Goal: Transaction & Acquisition: Purchase product/service

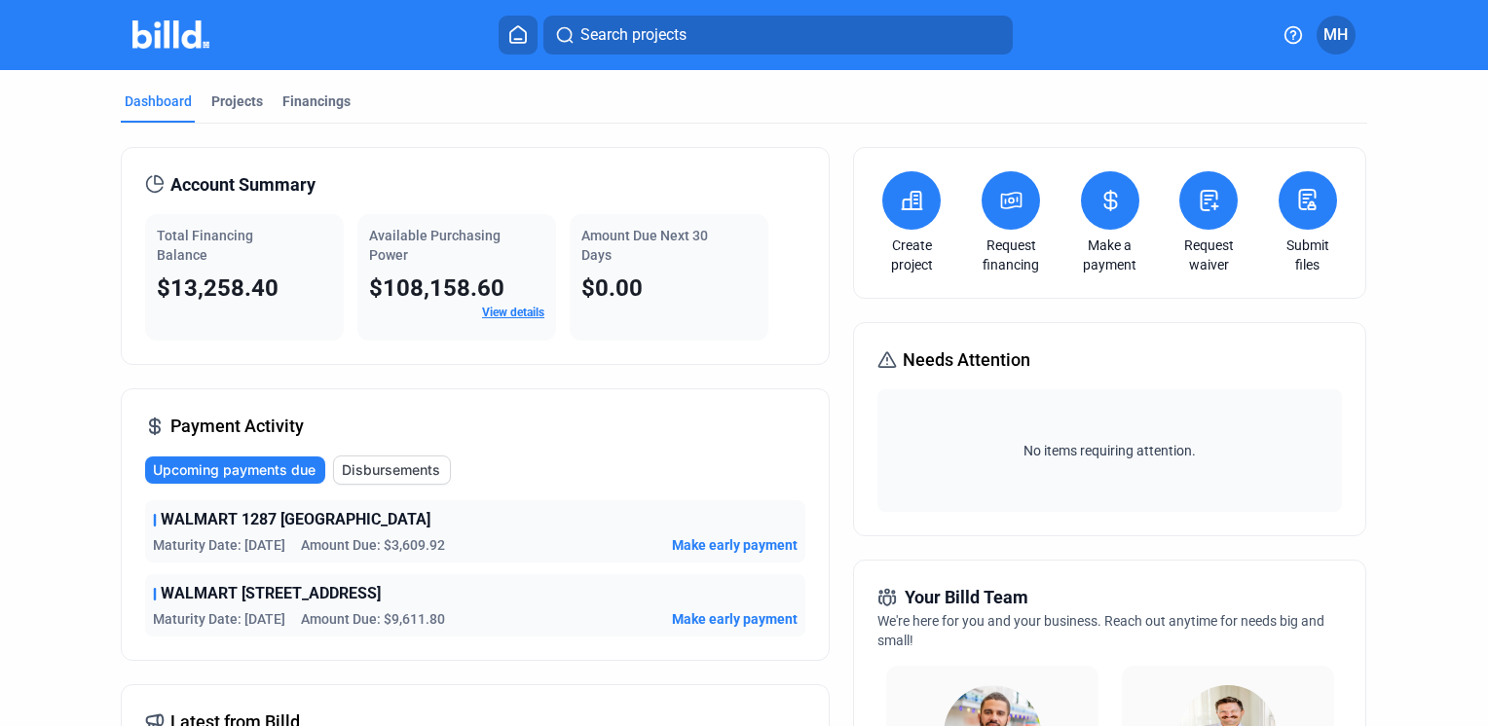
click at [900, 203] on icon at bounding box center [912, 200] width 24 height 23
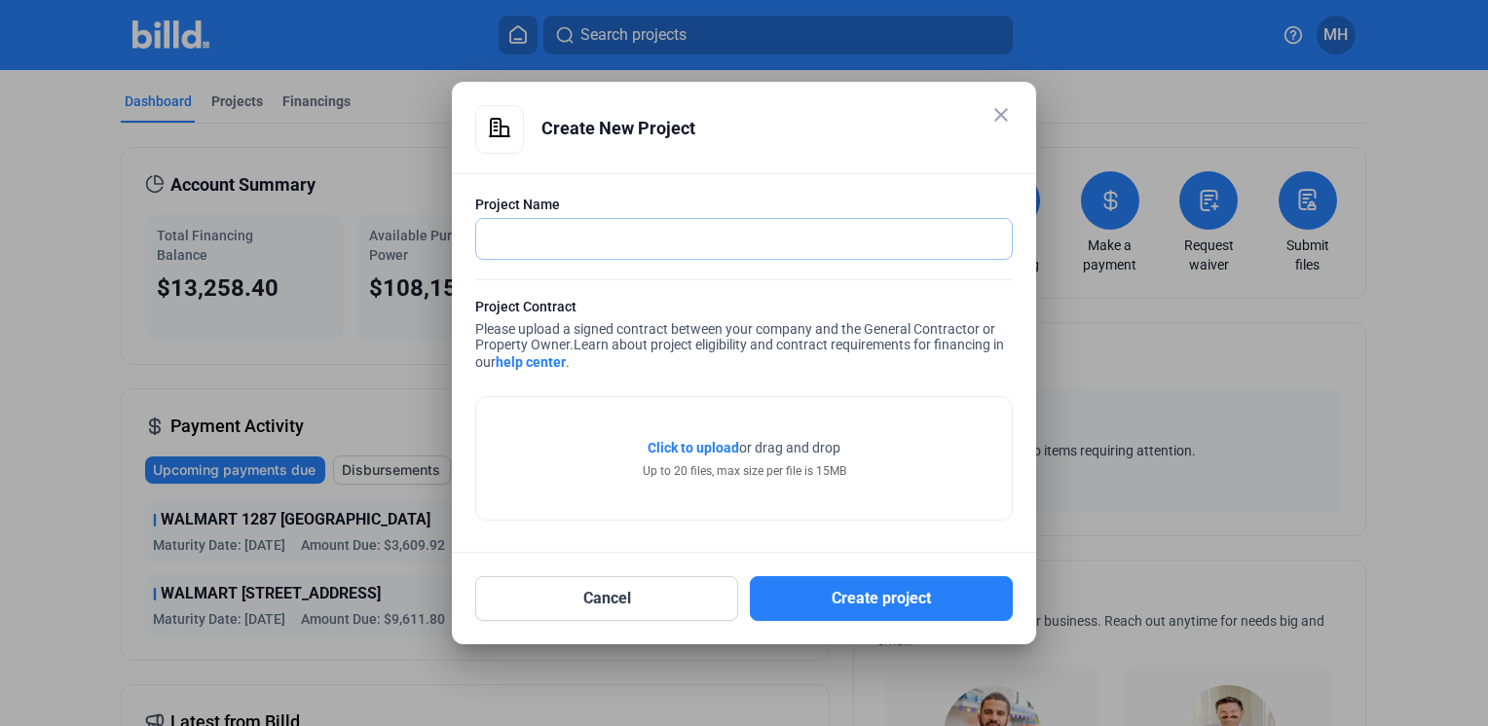
click at [595, 245] on input "text" at bounding box center [744, 239] width 536 height 40
type input "WALMART NM [STREET_ADDRESS]"
click at [688, 448] on span "Click to upload" at bounding box center [694, 448] width 92 height 16
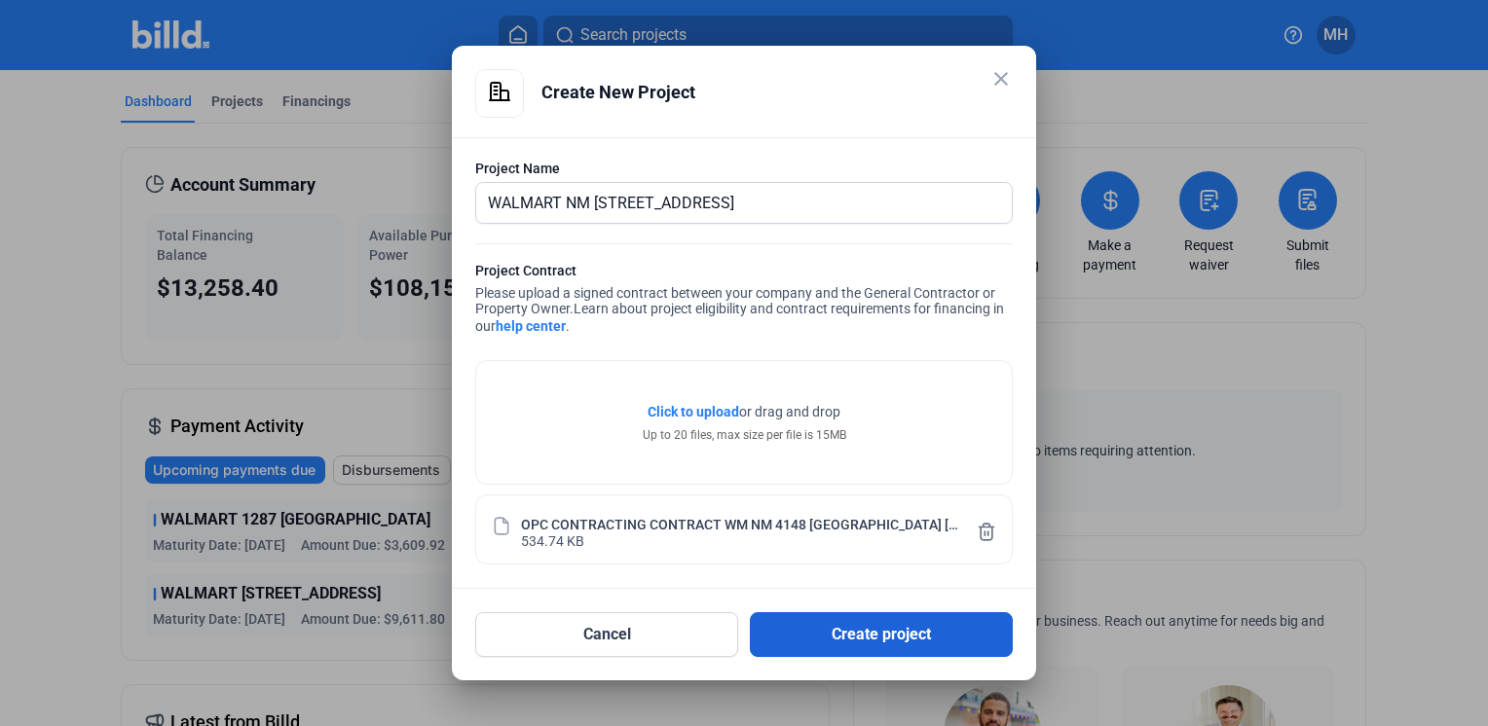
click at [897, 628] on button "Create project" at bounding box center [881, 634] width 263 height 45
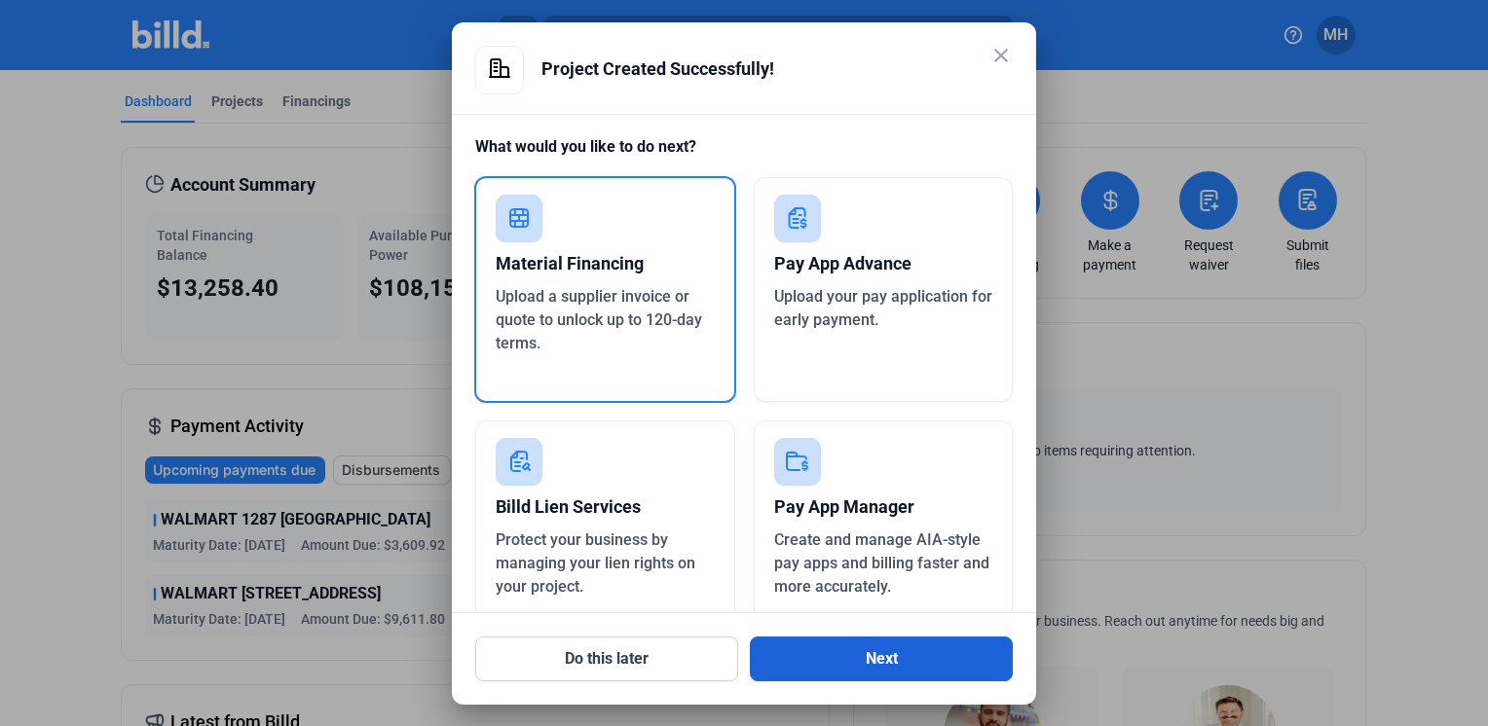
click at [888, 664] on button "Next" at bounding box center [881, 659] width 263 height 45
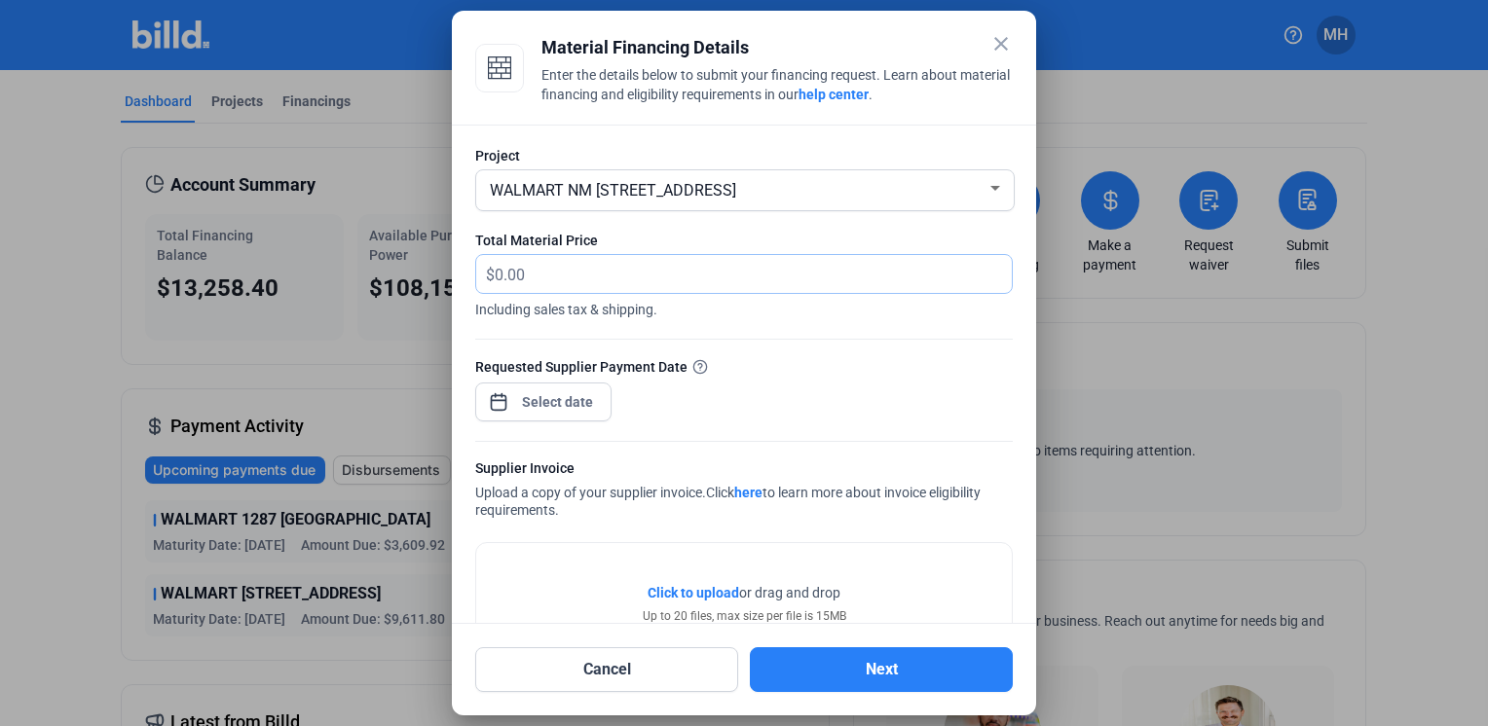
click at [551, 273] on input "text" at bounding box center [753, 274] width 517 height 38
type input "5,865.93"
click at [540, 388] on div at bounding box center [558, 402] width 84 height 35
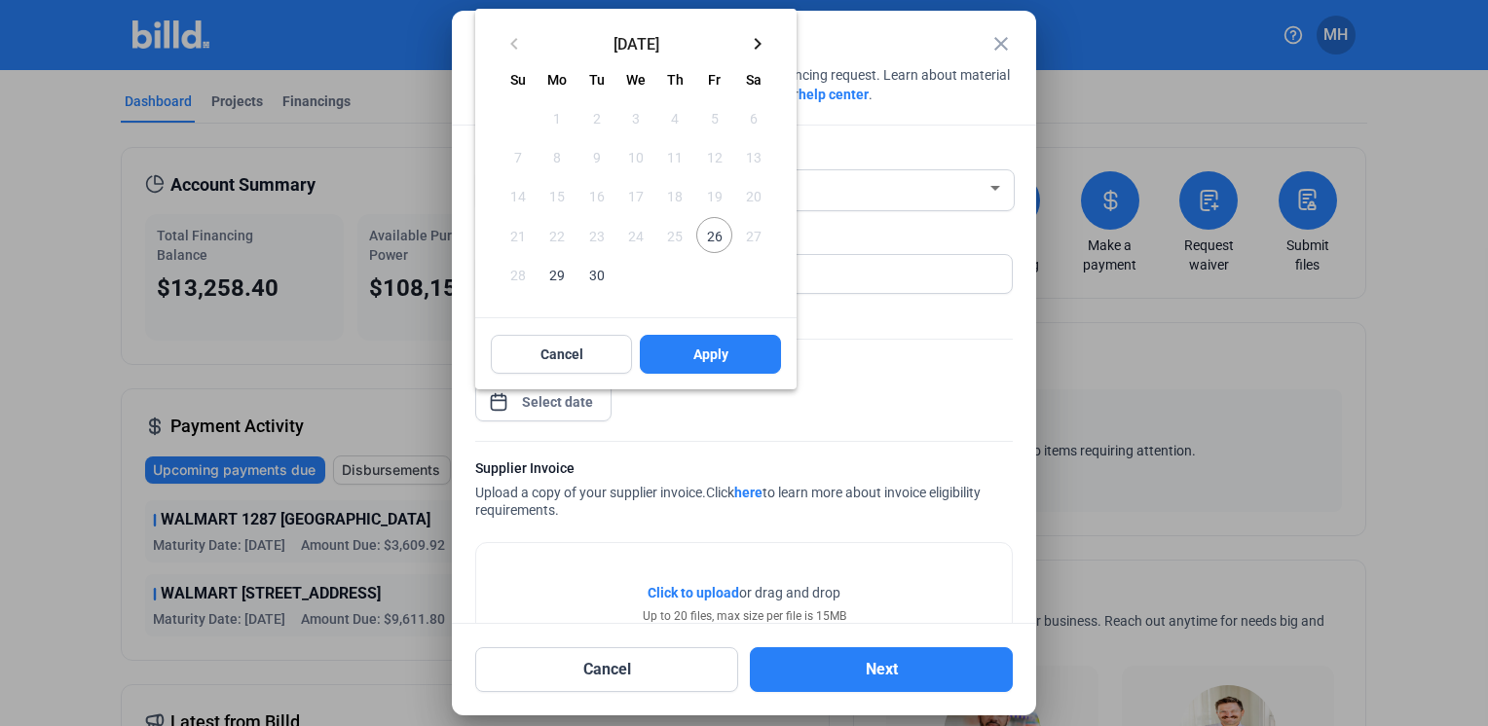
click at [719, 235] on span "26" at bounding box center [713, 234] width 35 height 35
click at [714, 351] on span "Apply" at bounding box center [710, 354] width 35 height 19
type input "[DATE]"
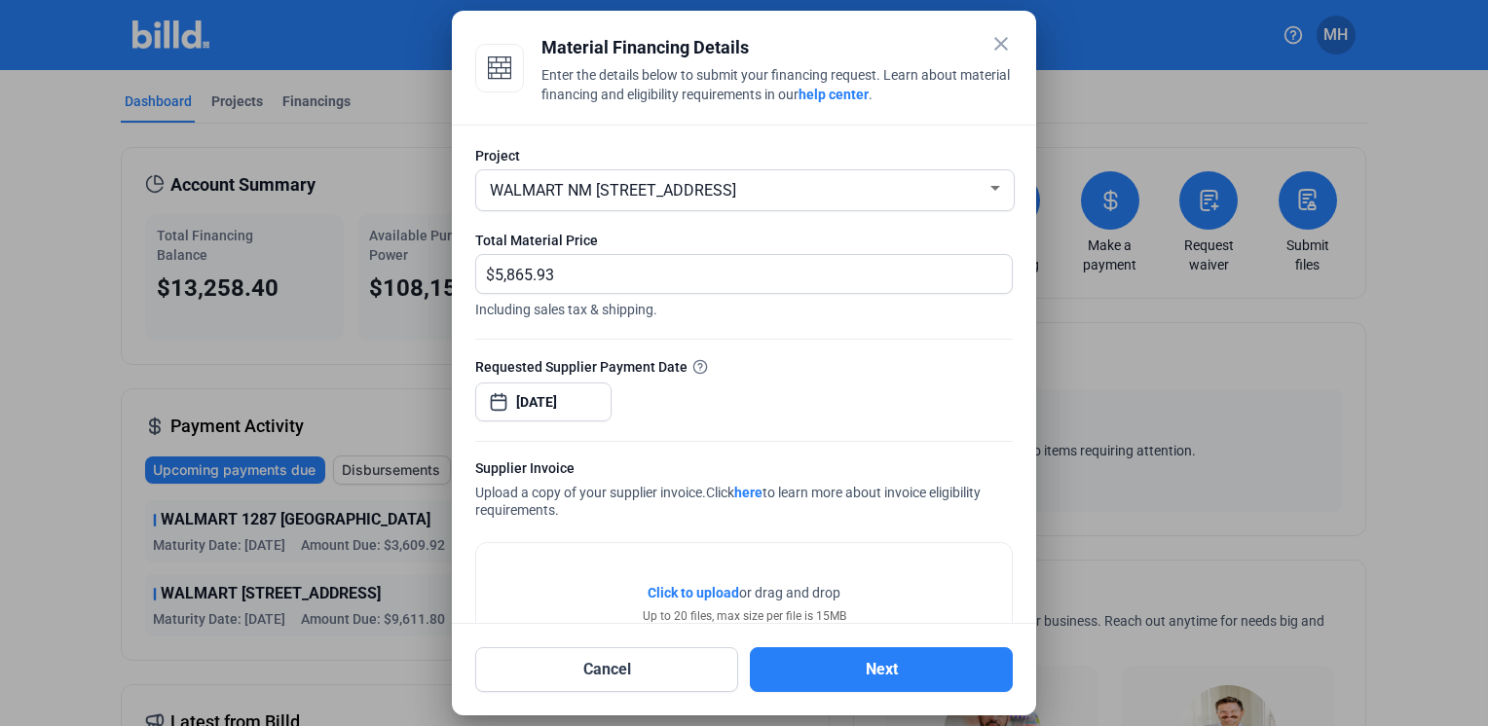
click at [689, 593] on span "Click to upload" at bounding box center [694, 593] width 92 height 16
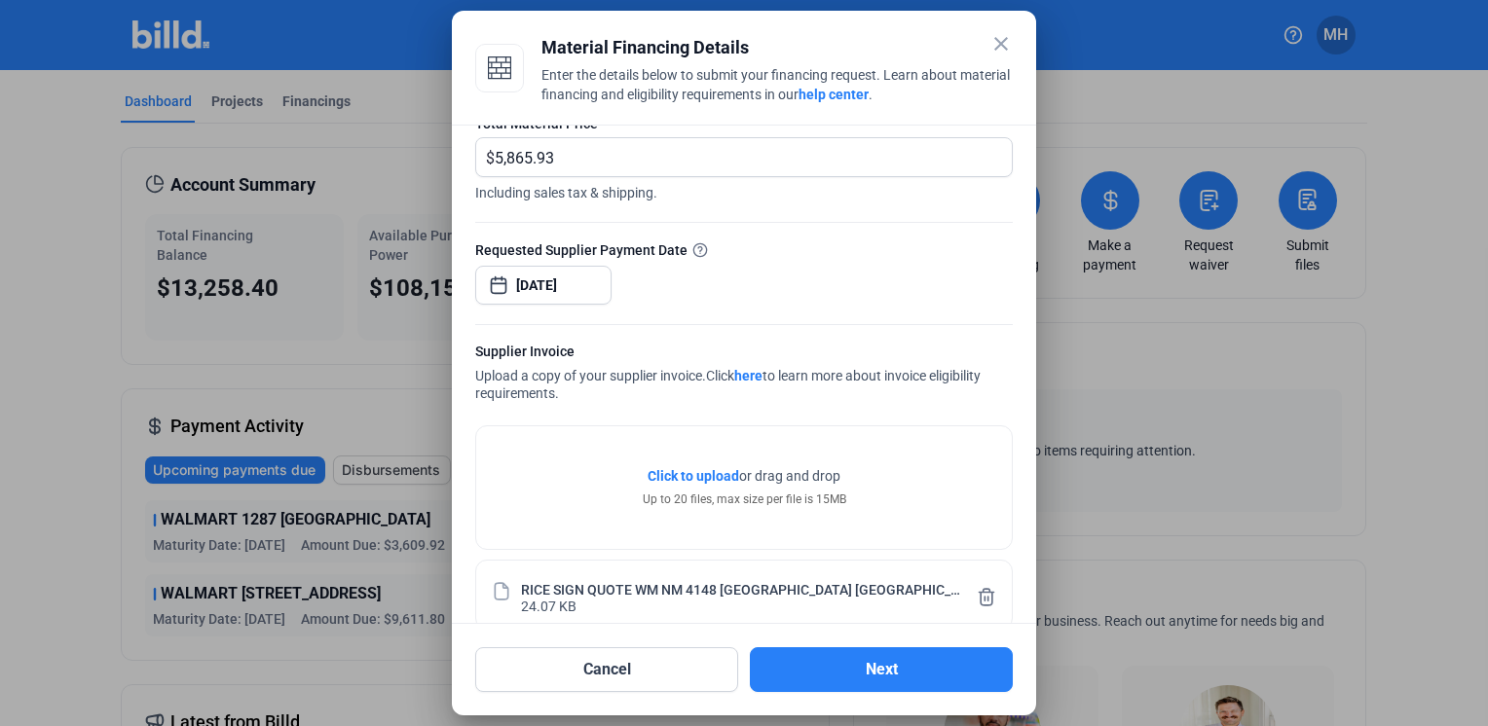
scroll to position [145, 0]
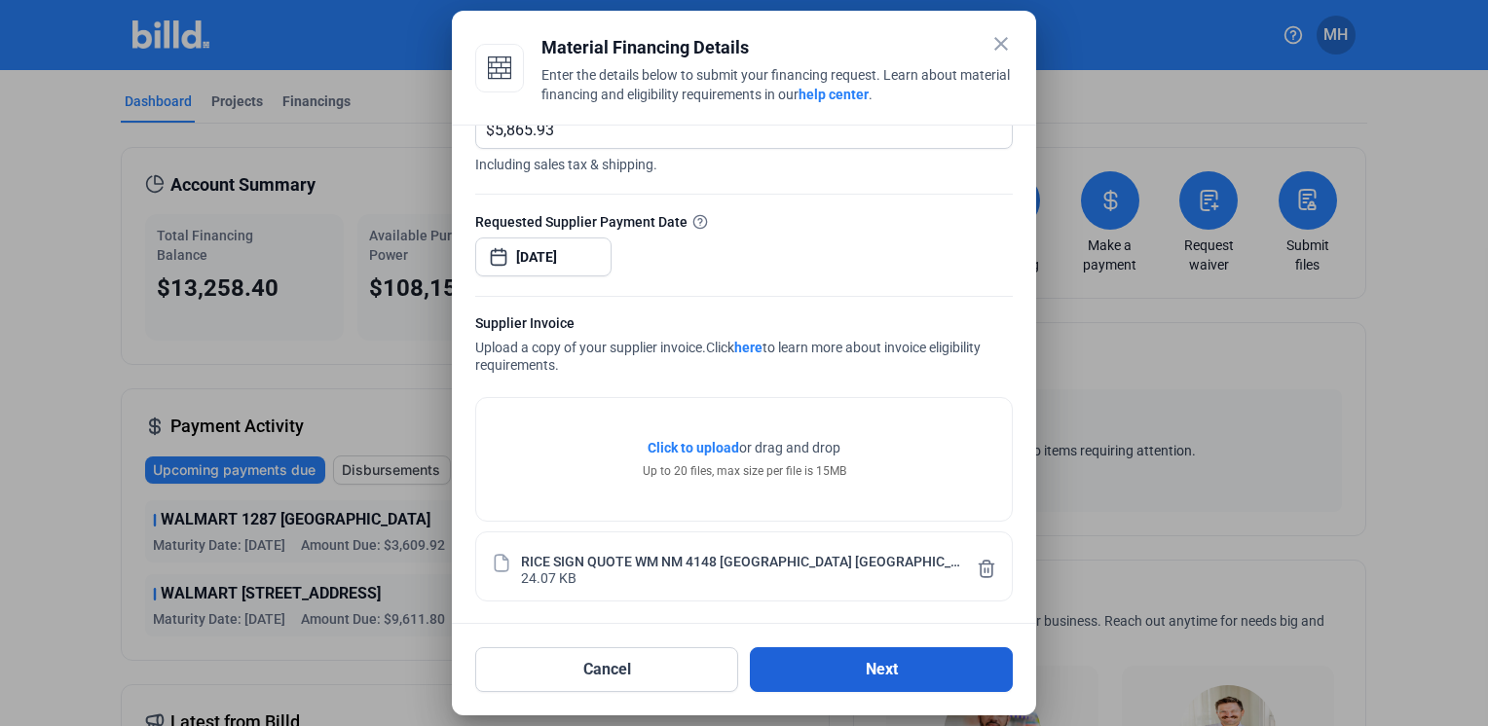
click at [886, 669] on button "Next" at bounding box center [881, 670] width 263 height 45
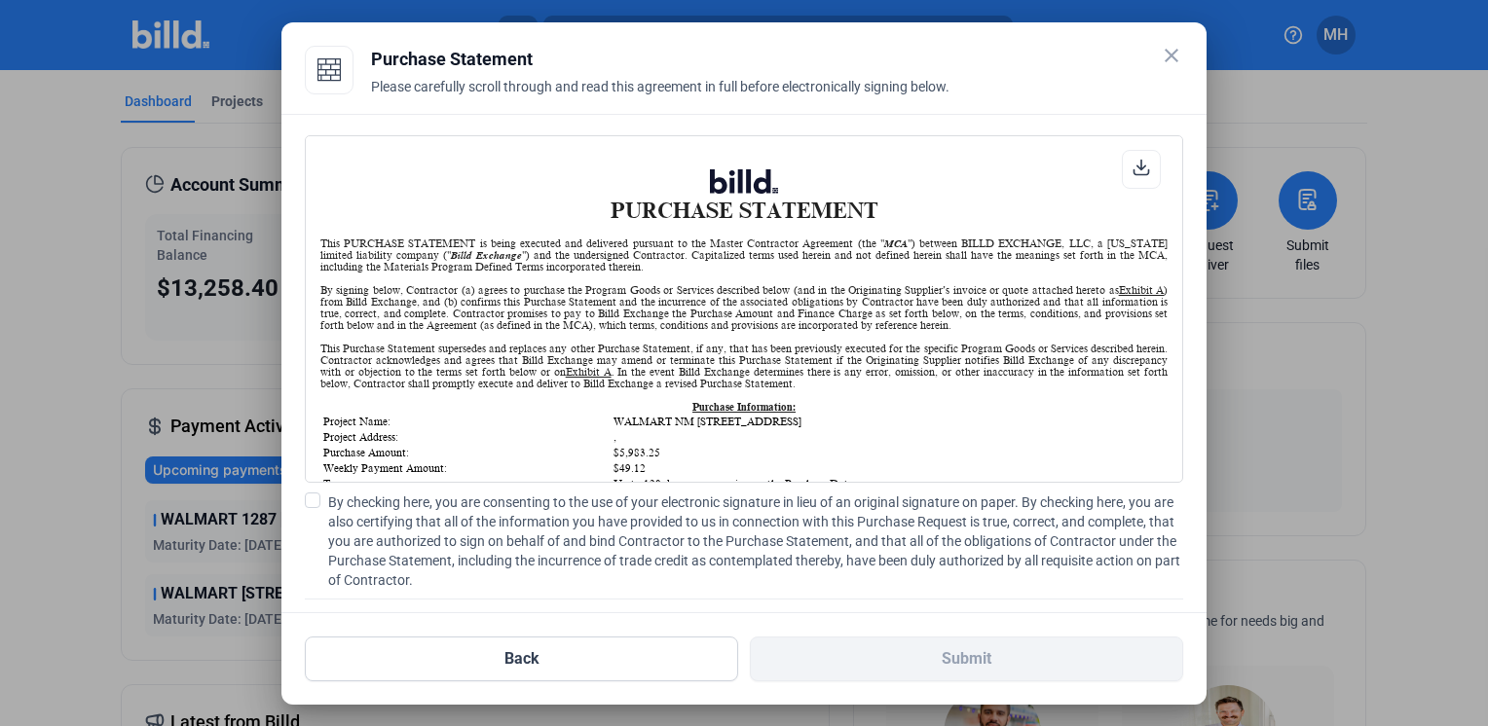
scroll to position [0, 0]
click at [309, 500] on span at bounding box center [313, 501] width 16 height 16
click at [0, 0] on input "By checking here, you are consenting to the use of your electronic signature in…" at bounding box center [0, 0] width 0 height 0
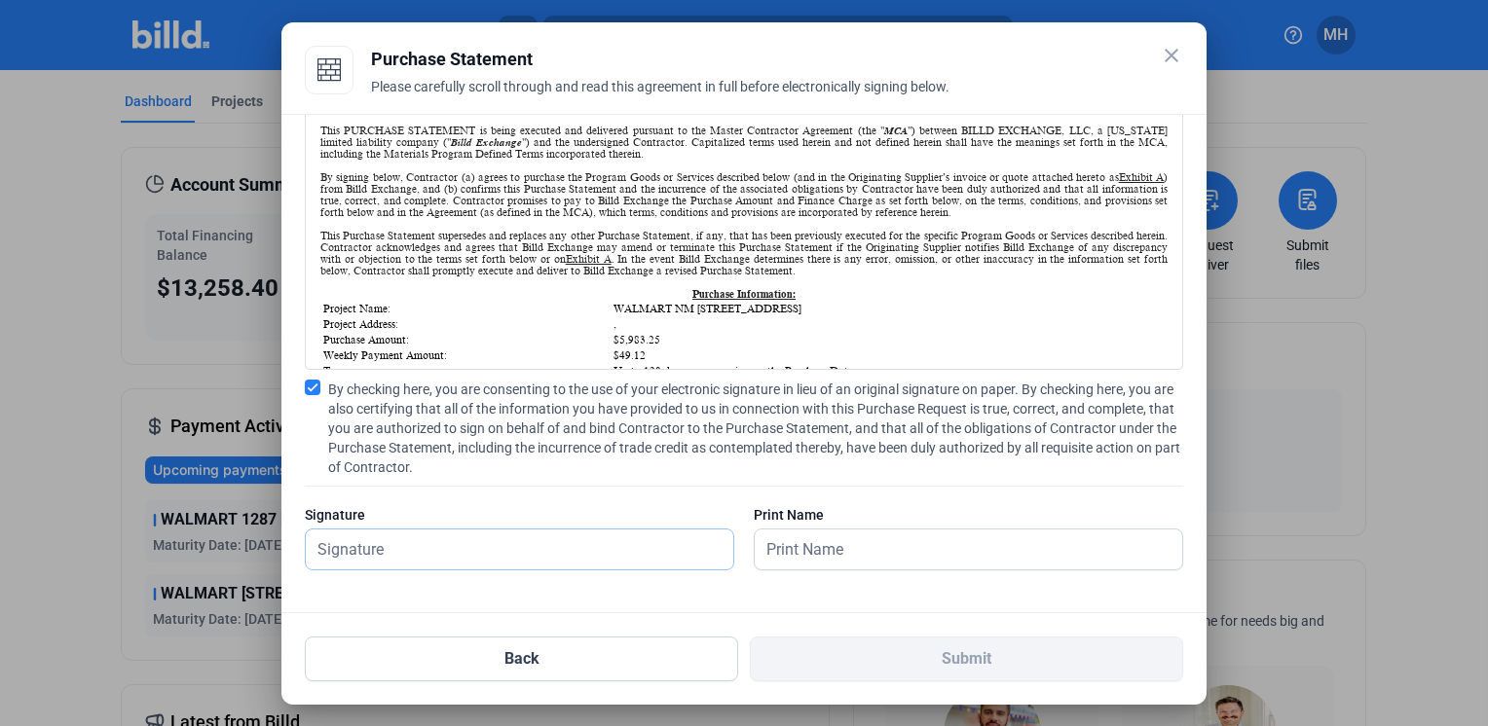
click at [432, 548] on input "text" at bounding box center [509, 550] width 406 height 40
type input "[PERSON_NAME]"
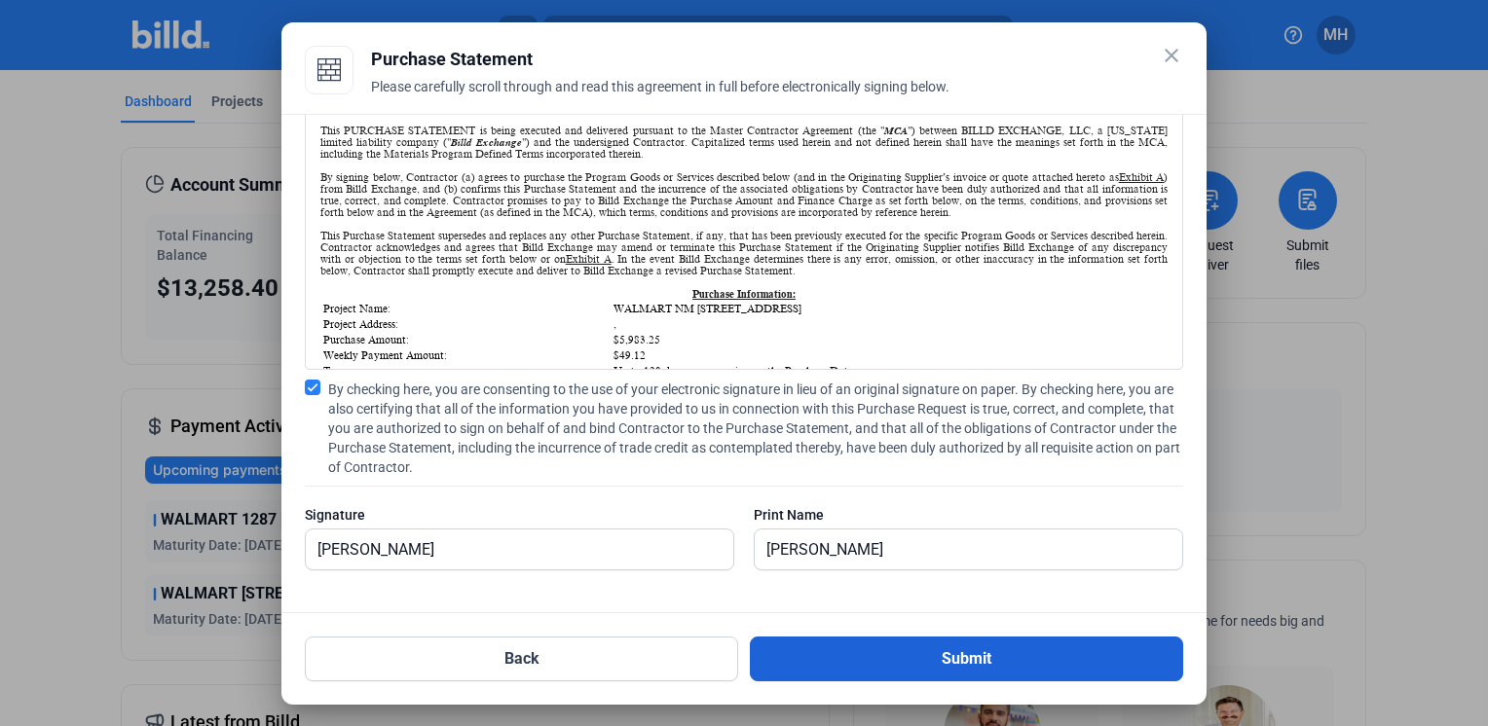
click at [983, 660] on button "Submit" at bounding box center [966, 659] width 433 height 45
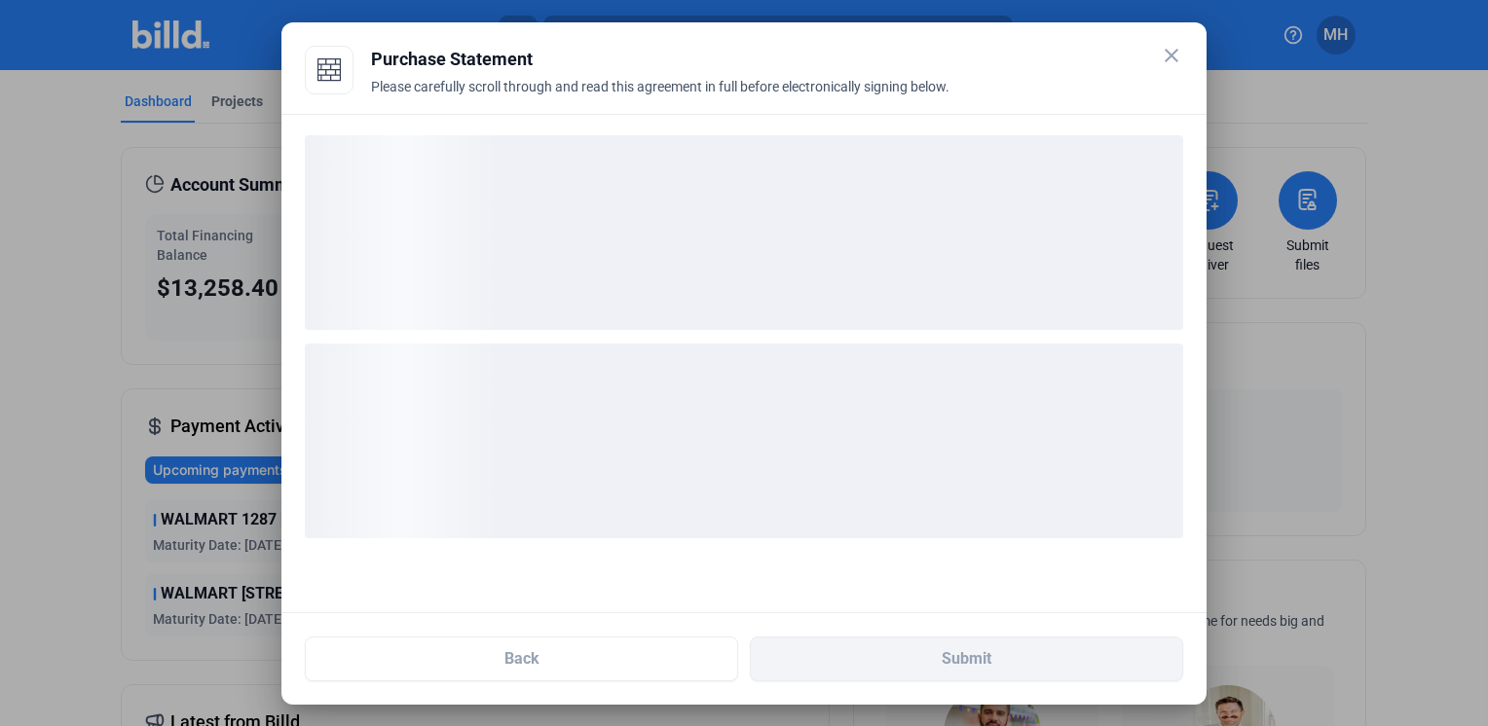
scroll to position [0, 0]
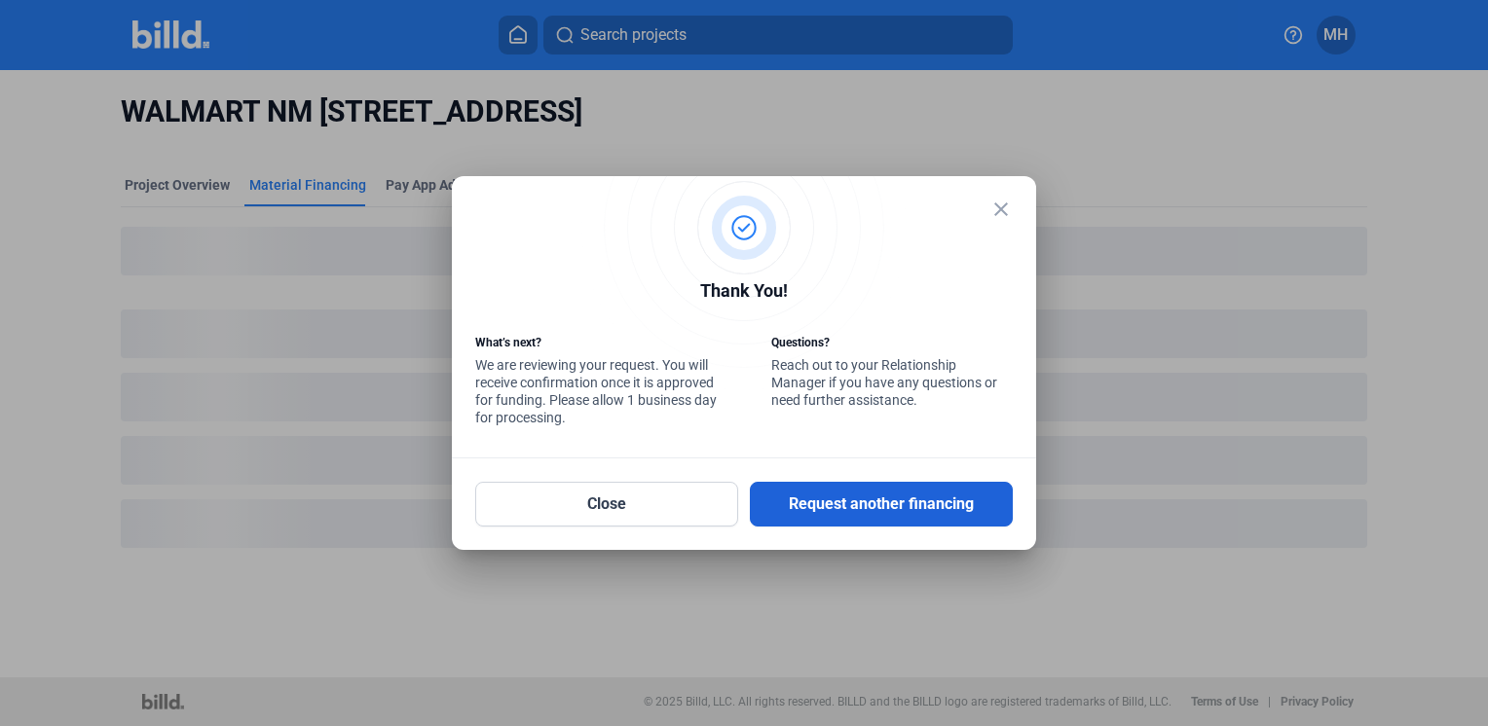
click at [874, 492] on button "Request another financing" at bounding box center [881, 504] width 263 height 45
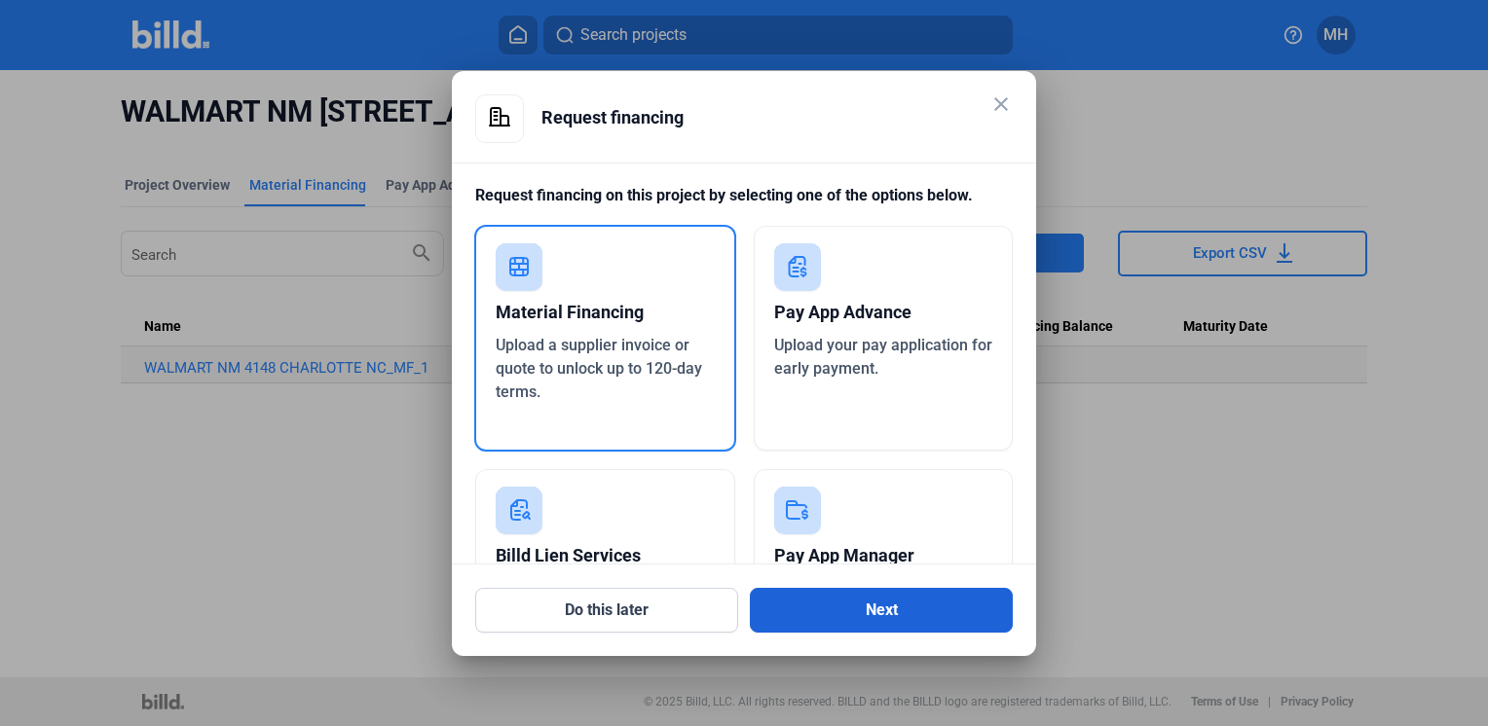
click at [865, 606] on button "Next" at bounding box center [881, 610] width 263 height 45
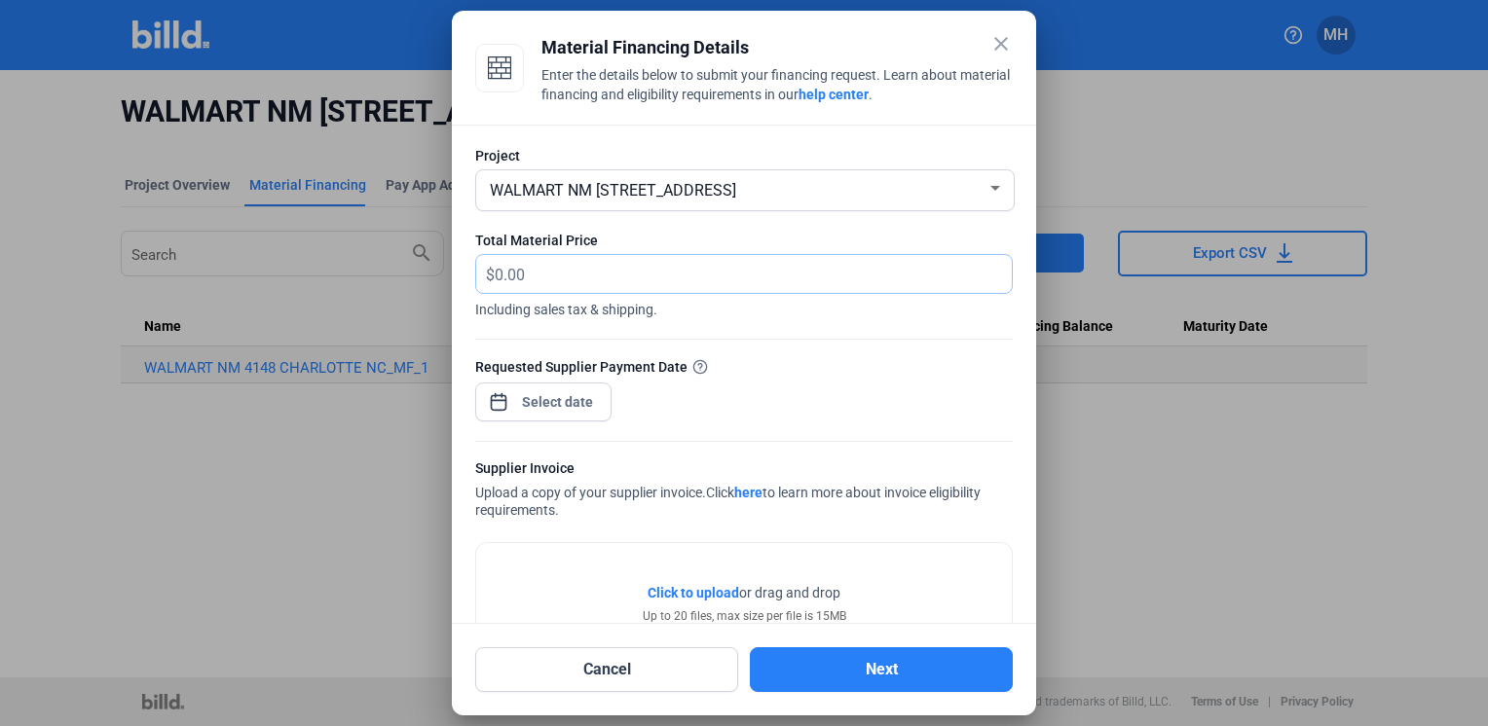
click at [600, 278] on input "text" at bounding box center [753, 274] width 517 height 38
type input "3,234.96"
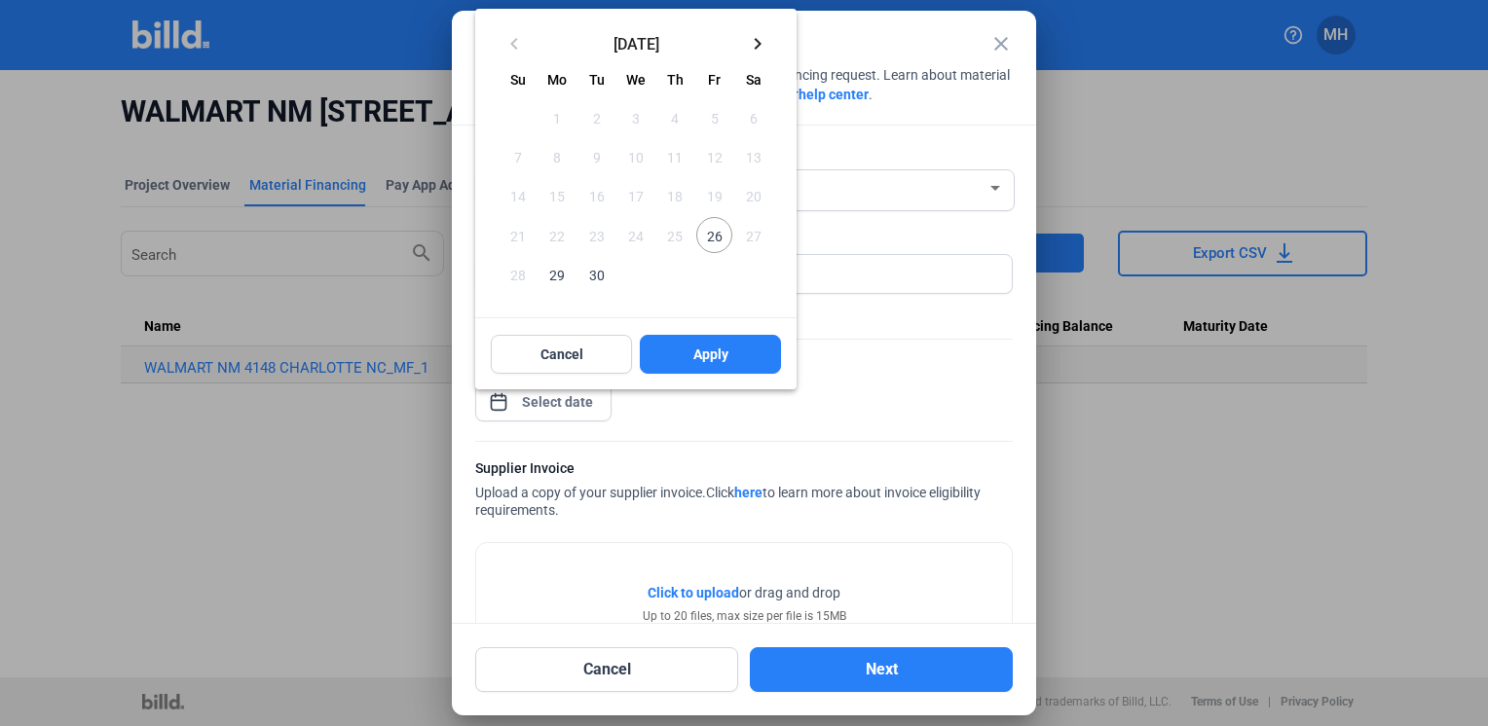
click at [587, 389] on div "close Material Financing Details Enter the details below to submit your financi…" at bounding box center [744, 363] width 1488 height 726
click at [713, 235] on span "26" at bounding box center [713, 234] width 35 height 35
click at [712, 352] on span "Apply" at bounding box center [710, 354] width 35 height 19
type input "[DATE]"
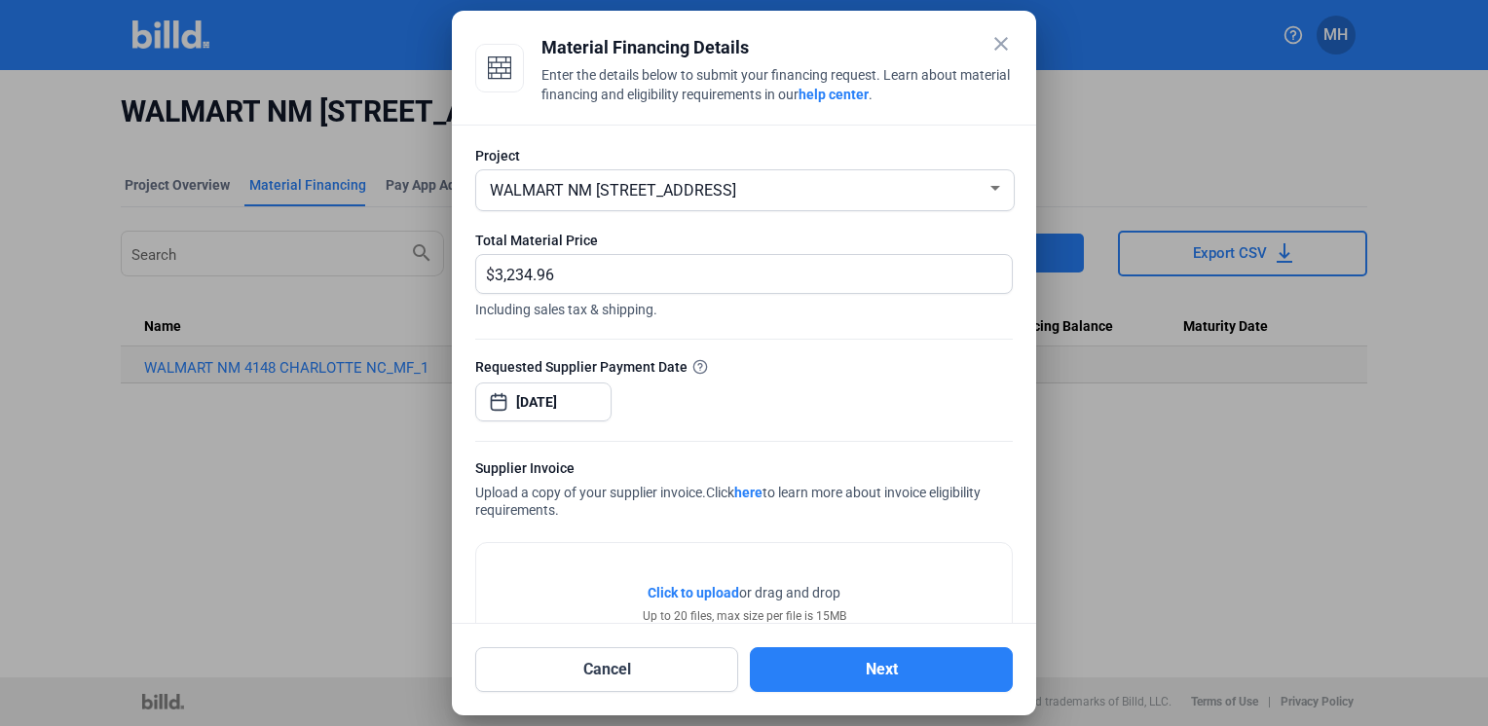
click at [689, 586] on span "Click to upload" at bounding box center [694, 593] width 92 height 16
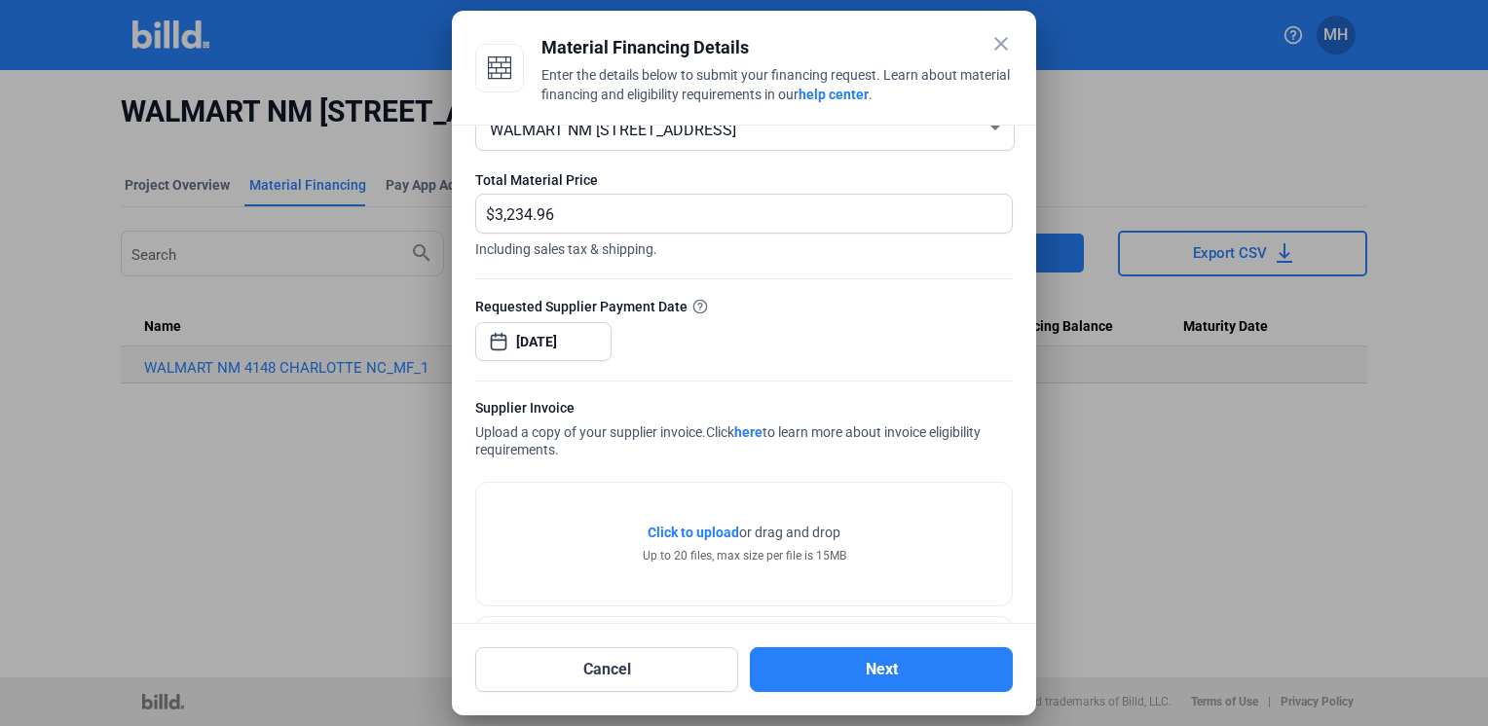
scroll to position [145, 0]
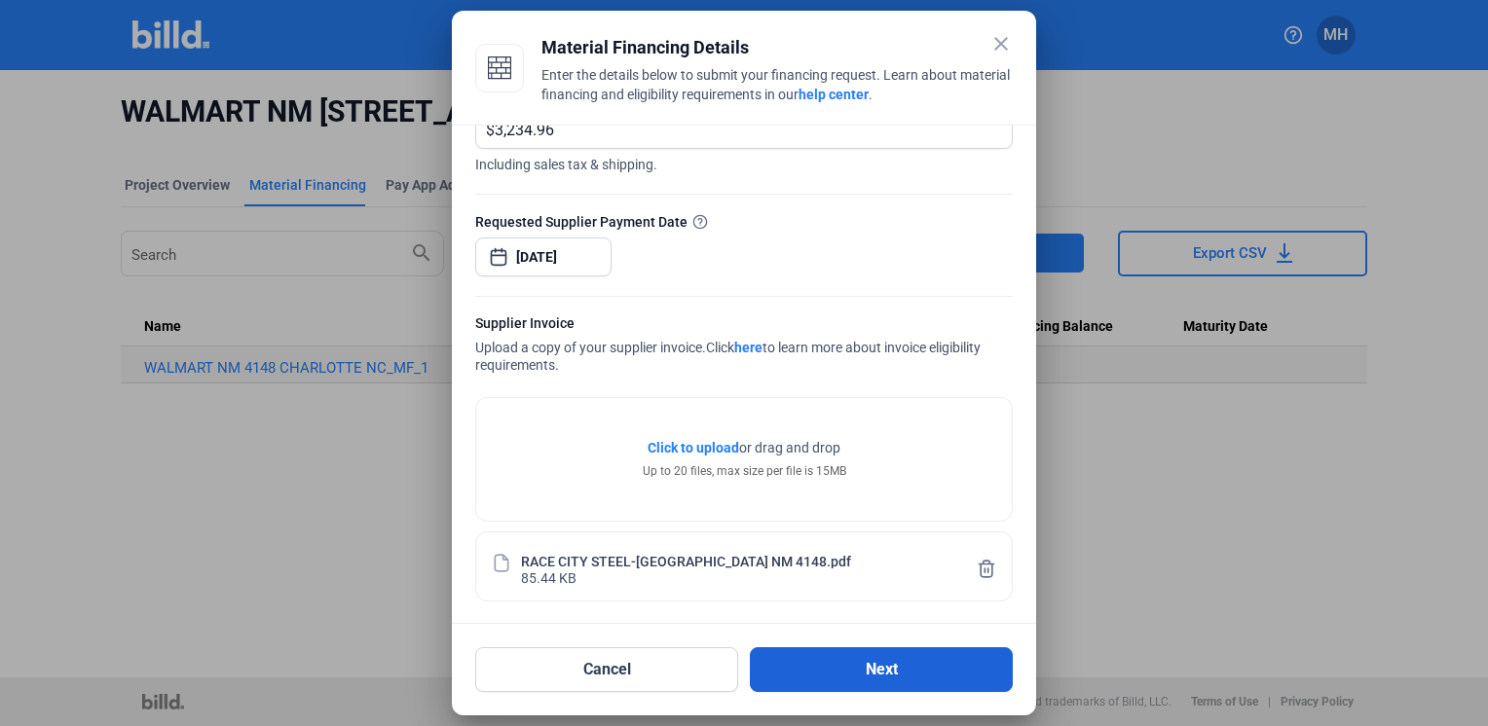
click at [880, 660] on button "Next" at bounding box center [881, 670] width 263 height 45
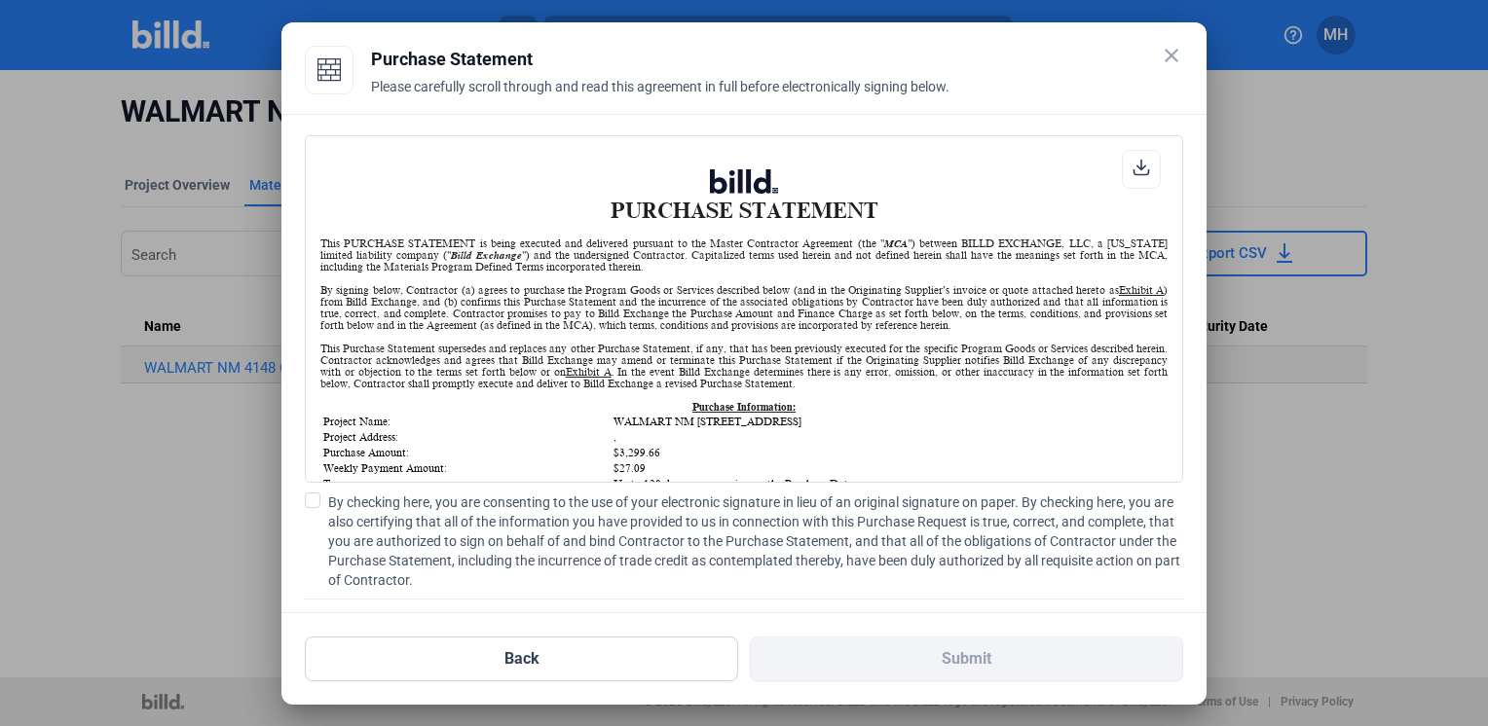
scroll to position [0, 0]
click at [319, 500] on span at bounding box center [313, 501] width 16 height 16
click at [0, 0] on input "By checking here, you are consenting to the use of your electronic signature in…" at bounding box center [0, 0] width 0 height 0
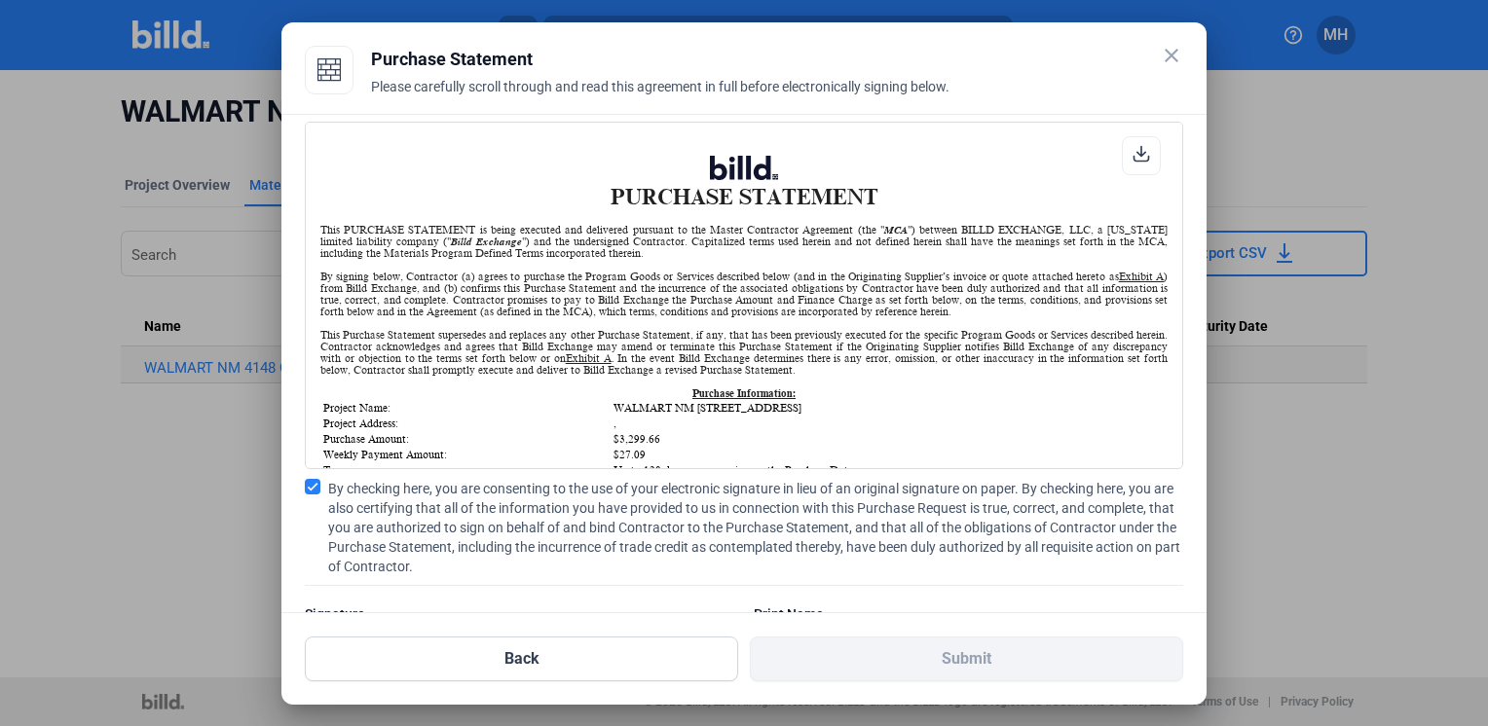
scroll to position [113, 0]
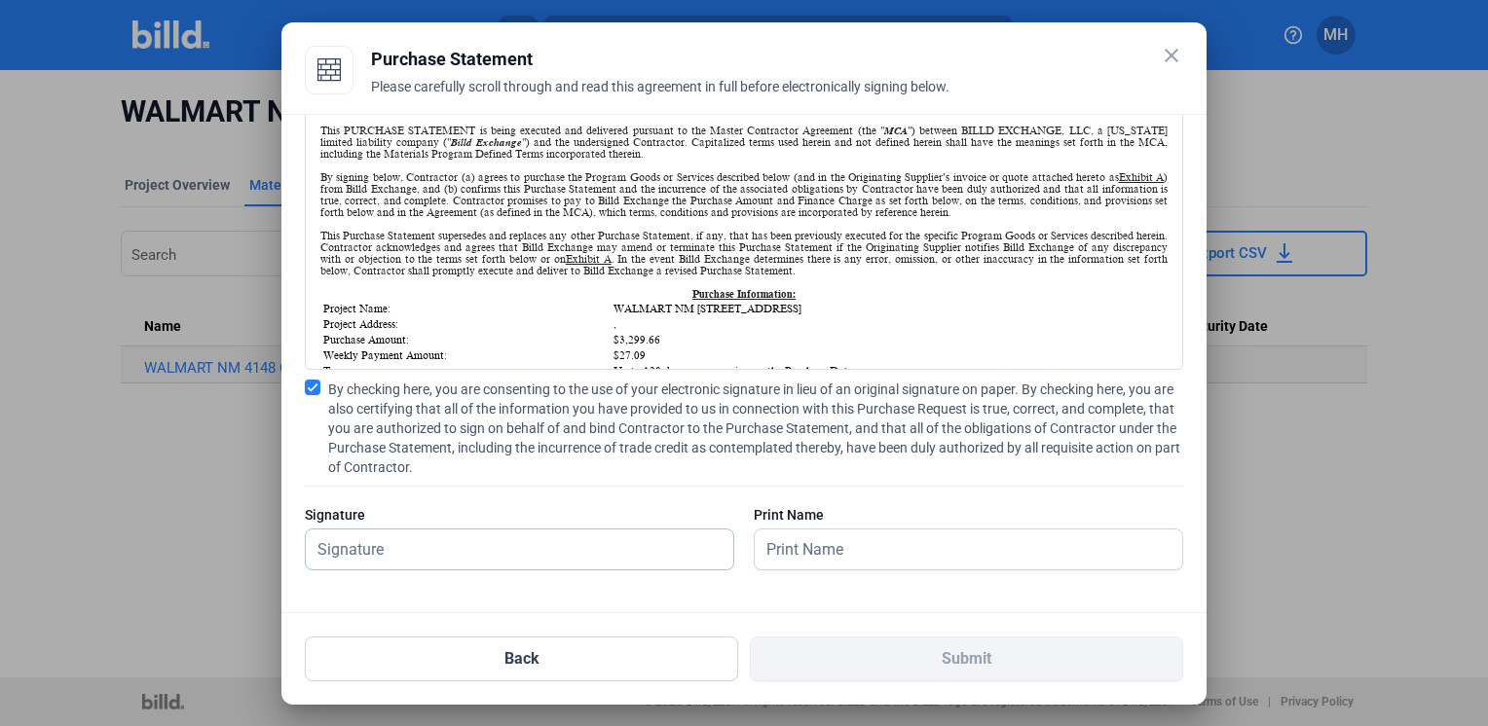
click at [466, 549] on input "text" at bounding box center [519, 550] width 427 height 40
type input "[PERSON_NAME]"
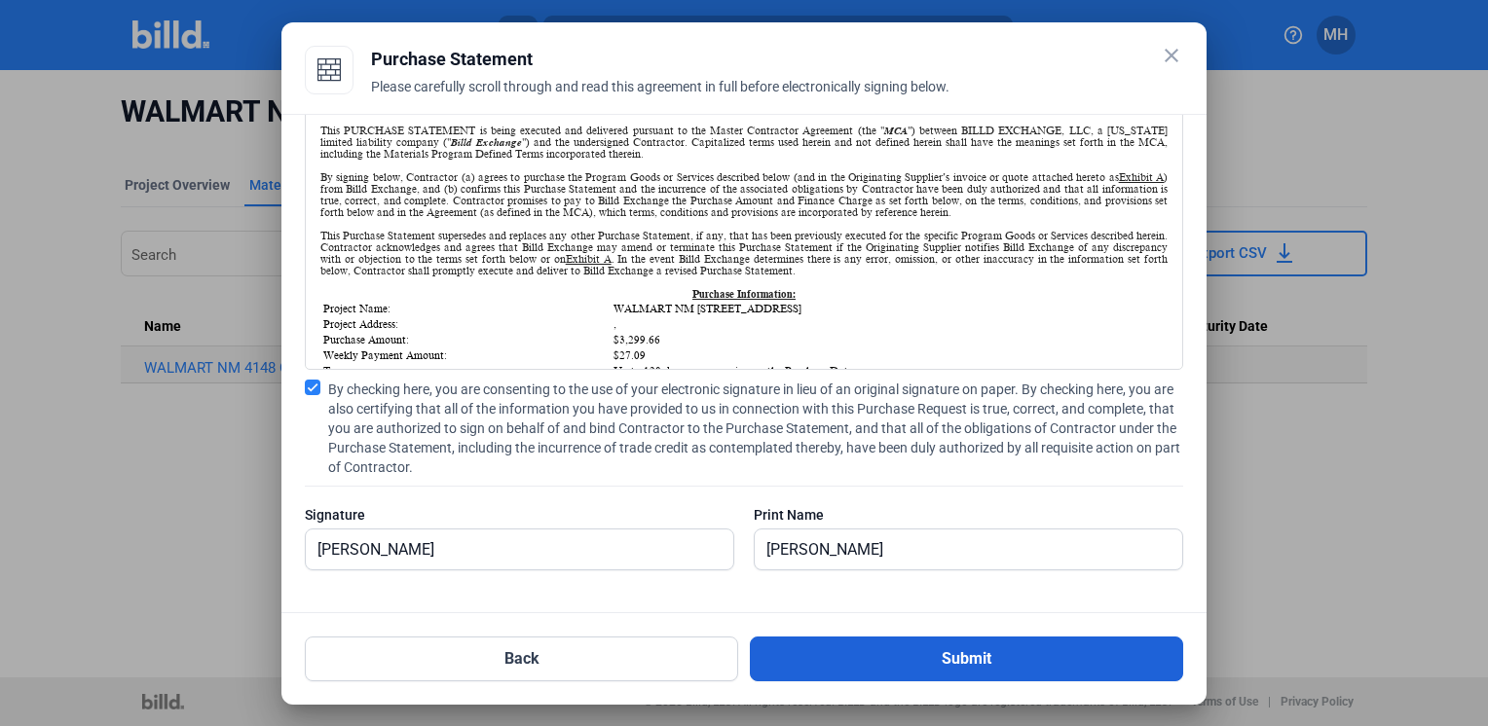
click at [953, 652] on button "Submit" at bounding box center [966, 659] width 433 height 45
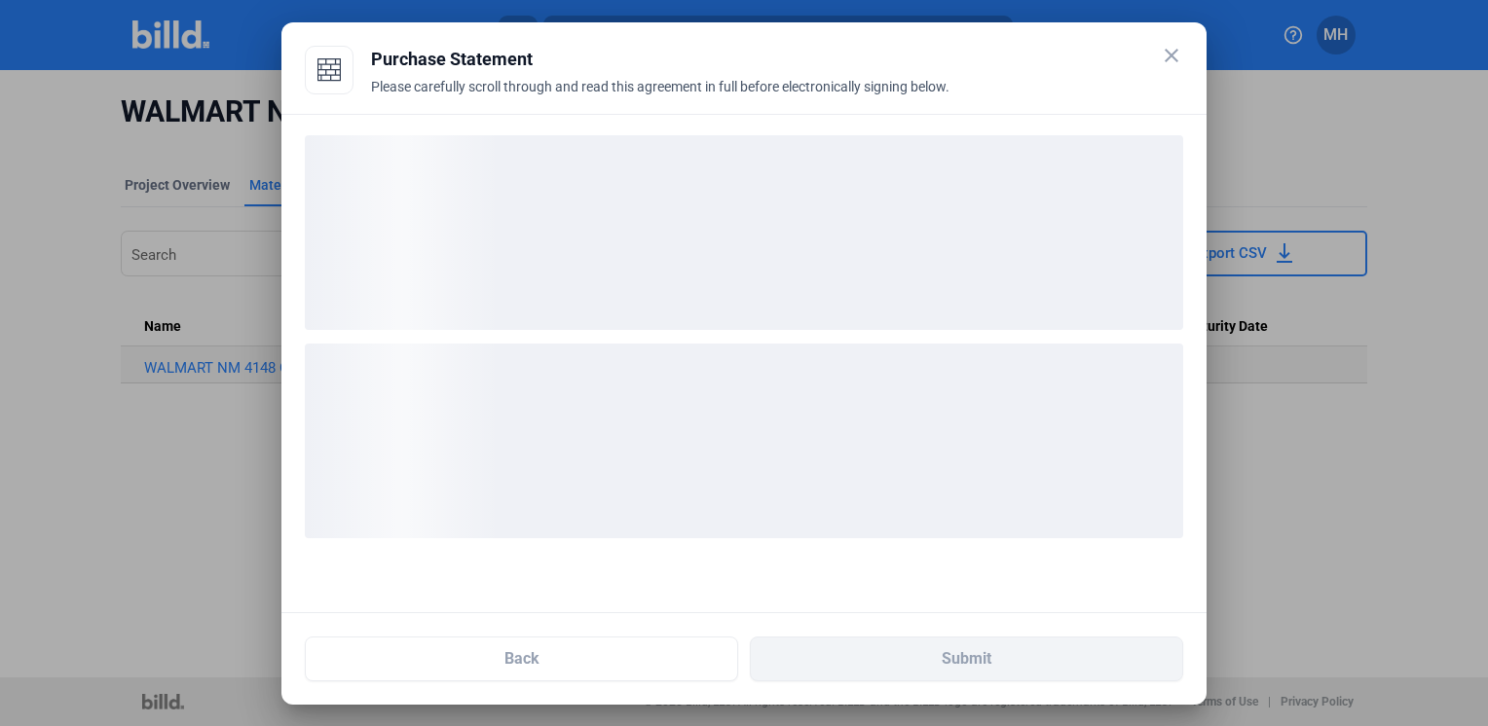
scroll to position [0, 0]
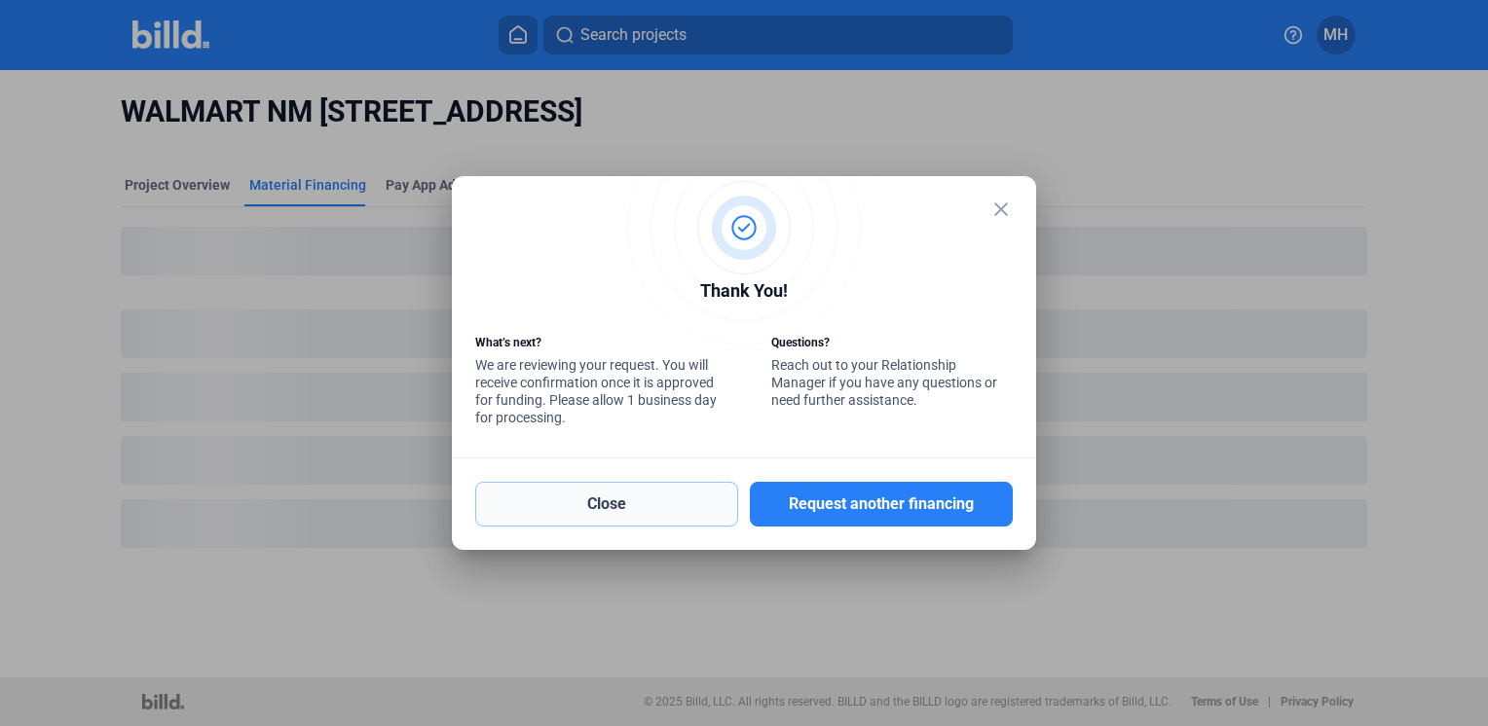
click at [614, 508] on button "Close" at bounding box center [606, 504] width 263 height 45
